Goal: Submit feedback/report problem

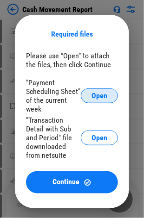
click at [96, 99] on span "Open" at bounding box center [99, 95] width 16 height 7
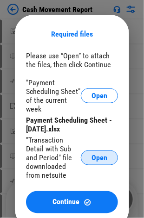
click at [99, 161] on span "Open" at bounding box center [99, 157] width 16 height 7
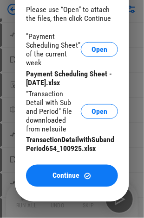
scroll to position [93, 0]
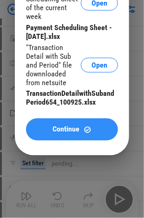
click at [68, 130] on span "Continue" at bounding box center [66, 129] width 27 height 7
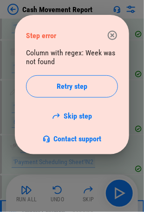
scroll to position [690, 0]
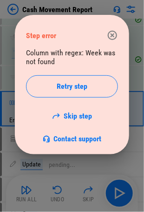
click at [111, 35] on icon "button" at bounding box center [112, 35] width 9 height 9
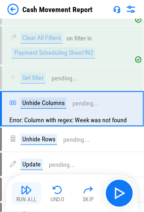
click at [18, 188] on button "Run All" at bounding box center [27, 193] width 30 height 22
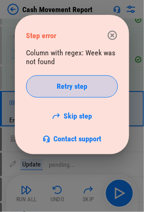
click at [84, 77] on button "Retry step" at bounding box center [72, 86] width 92 height 22
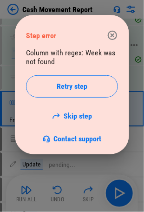
click at [109, 38] on icon "button" at bounding box center [112, 35] width 9 height 9
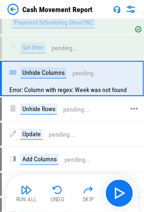
scroll to position [736, 0]
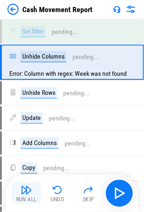
click at [25, 189] on img "button" at bounding box center [26, 189] width 11 height 11
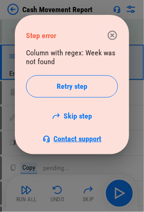
click at [68, 135] on span "Contact support" at bounding box center [78, 138] width 48 height 9
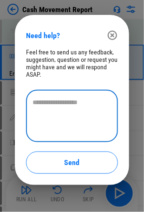
click at [72, 102] on textarea at bounding box center [71, 115] width 79 height 37
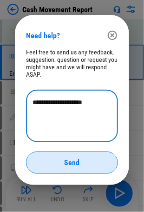
type textarea "**********"
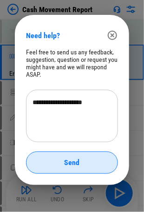
click at [95, 161] on div "Send" at bounding box center [72, 162] width 69 height 7
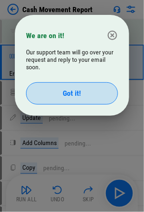
click at [85, 91] on div "Got it!" at bounding box center [72, 93] width 69 height 7
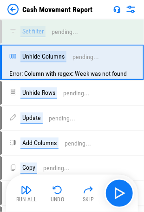
click at [13, 4] on img at bounding box center [12, 9] width 11 height 11
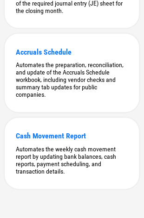
scroll to position [499, 0]
click at [48, 140] on div "Cash Movement Report Automates the weekly cash movement report by updating bank…" at bounding box center [72, 153] width 135 height 71
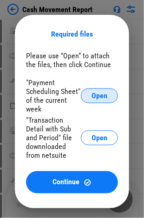
click at [93, 95] on span "Open" at bounding box center [99, 95] width 16 height 7
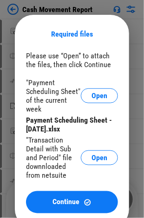
click at [94, 155] on span "Open" at bounding box center [99, 157] width 16 height 7
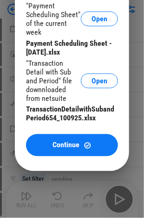
scroll to position [93, 0]
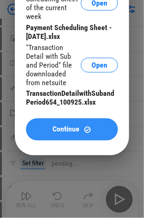
click at [79, 133] on span "Continue" at bounding box center [66, 129] width 27 height 7
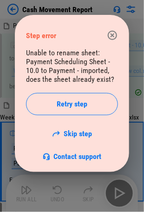
scroll to position [63, 0]
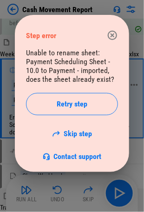
click at [77, 106] on span "Retry step" at bounding box center [72, 103] width 31 height 7
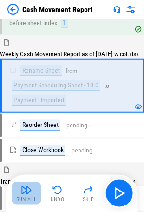
click at [25, 191] on img "button" at bounding box center [26, 189] width 11 height 11
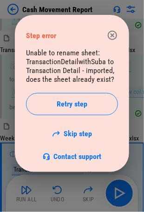
scroll to position [304, 0]
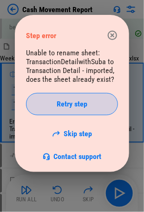
click at [77, 101] on span "Retry step" at bounding box center [72, 103] width 31 height 7
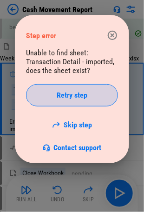
click at [75, 99] on span "Retry step" at bounding box center [72, 94] width 31 height 7
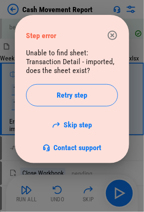
click at [112, 33] on icon "button" at bounding box center [112, 35] width 11 height 11
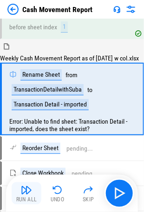
click at [24, 187] on img "button" at bounding box center [26, 189] width 11 height 11
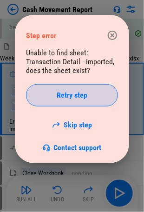
click at [81, 97] on span "Retry step" at bounding box center [72, 94] width 31 height 7
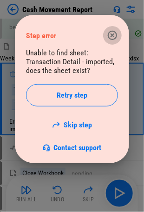
click at [116, 38] on icon "button" at bounding box center [112, 35] width 9 height 9
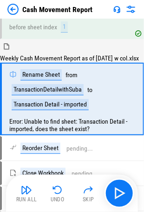
click at [15, 11] on img at bounding box center [12, 9] width 11 height 11
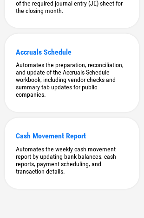
scroll to position [499, 0]
click at [69, 140] on div "Cash Movement Report Automates the weekly cash movement report by updating bank…" at bounding box center [72, 153] width 135 height 71
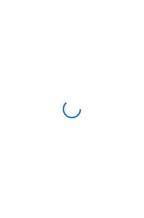
scroll to position [0, 0]
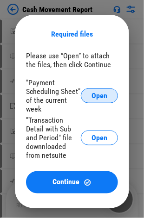
click at [104, 103] on button "Open" at bounding box center [99, 96] width 37 height 15
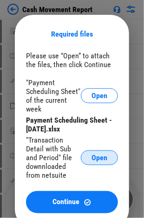
click at [106, 157] on span "Open" at bounding box center [99, 157] width 16 height 7
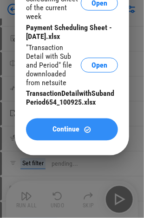
click at [68, 130] on span "Continue" at bounding box center [66, 129] width 27 height 7
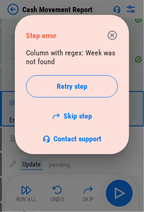
scroll to position [76, 0]
click at [71, 138] on span "Contact support" at bounding box center [78, 138] width 48 height 9
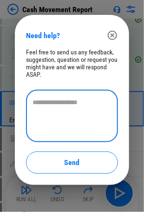
click at [76, 108] on textarea at bounding box center [71, 115] width 79 height 37
type textarea "****"
drag, startPoint x: 55, startPoint y: 103, endPoint x: 29, endPoint y: 101, distance: 26.1
click at [26, 102] on div "**** * ​" at bounding box center [72, 116] width 92 height 52
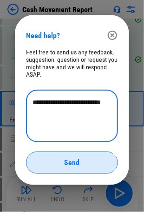
type textarea "**********"
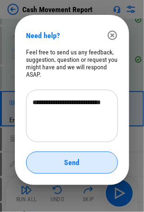
click at [92, 161] on div "Send" at bounding box center [72, 162] width 69 height 7
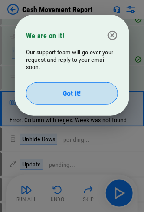
click at [48, 94] on div "Got it!" at bounding box center [72, 93] width 69 height 7
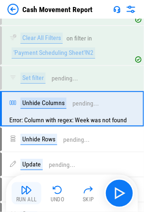
scroll to position [163, 0]
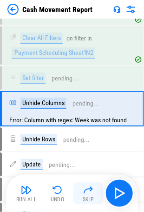
click at [91, 190] on img "button" at bounding box center [88, 189] width 11 height 11
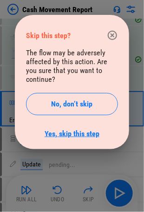
click at [70, 129] on link "Yes, skip this step" at bounding box center [72, 133] width 55 height 9
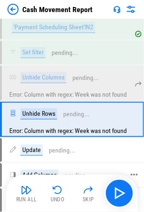
scroll to position [736, 0]
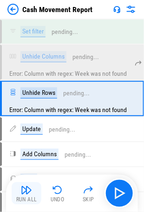
click at [24, 195] on button "Run All" at bounding box center [27, 193] width 30 height 22
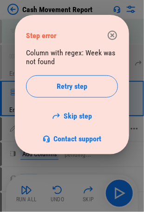
click at [82, 113] on link "Skip step" at bounding box center [72, 115] width 40 height 9
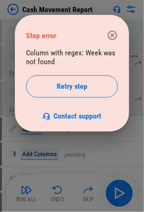
click at [113, 33] on icon "button" at bounding box center [112, 35] width 11 height 11
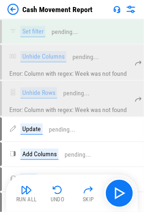
click at [16, 8] on img at bounding box center [12, 9] width 11 height 11
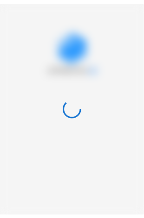
scroll to position [0, 0]
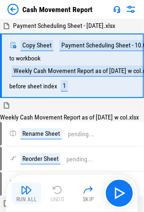
click at [28, 193] on img "button" at bounding box center [26, 189] width 11 height 11
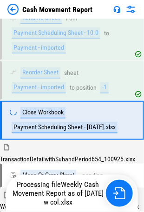
scroll to position [135, 0]
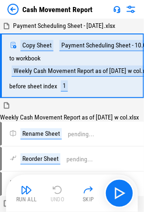
click at [30, 197] on div "Run All" at bounding box center [26, 200] width 21 height 6
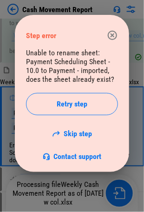
scroll to position [63, 0]
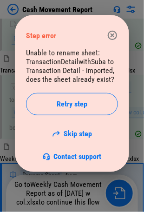
scroll to position [304, 0]
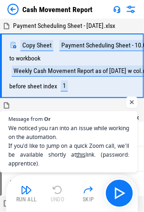
click at [132, 101] on span "Open chat" at bounding box center [132, 102] width 12 height 12
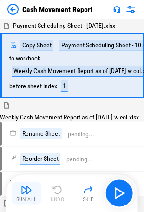
click at [29, 186] on img "button" at bounding box center [26, 189] width 11 height 11
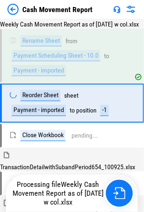
scroll to position [96, 0]
